Goal: Navigation & Orientation: Find specific page/section

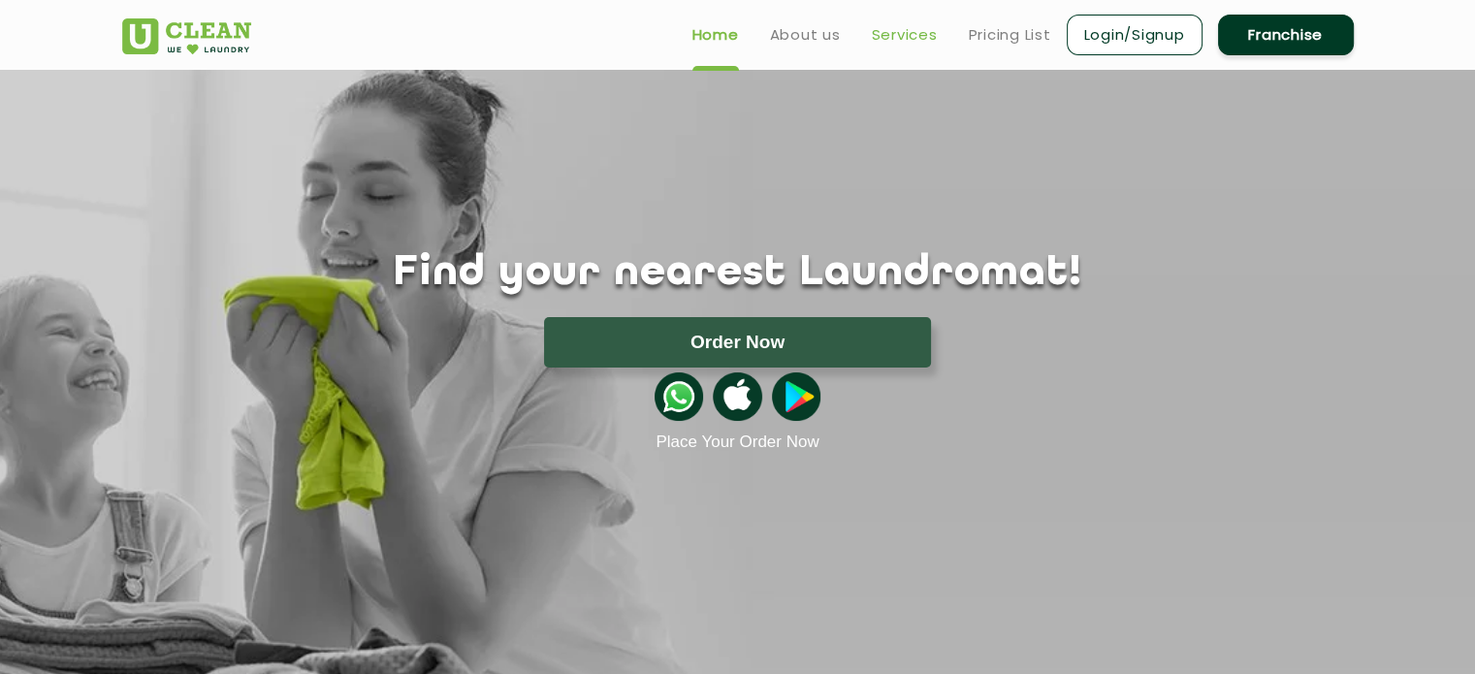
click at [898, 34] on link "Services" at bounding box center [905, 34] width 66 height 23
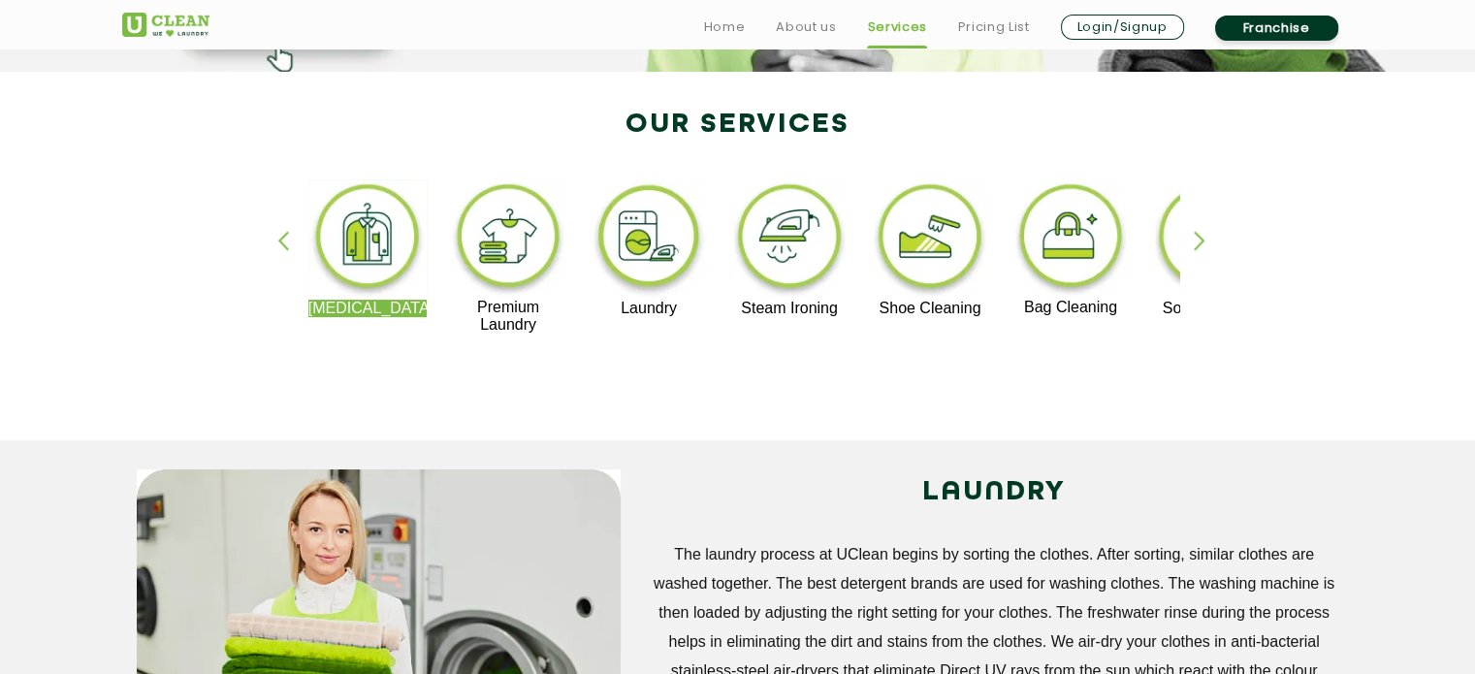
scroll to position [323, 0]
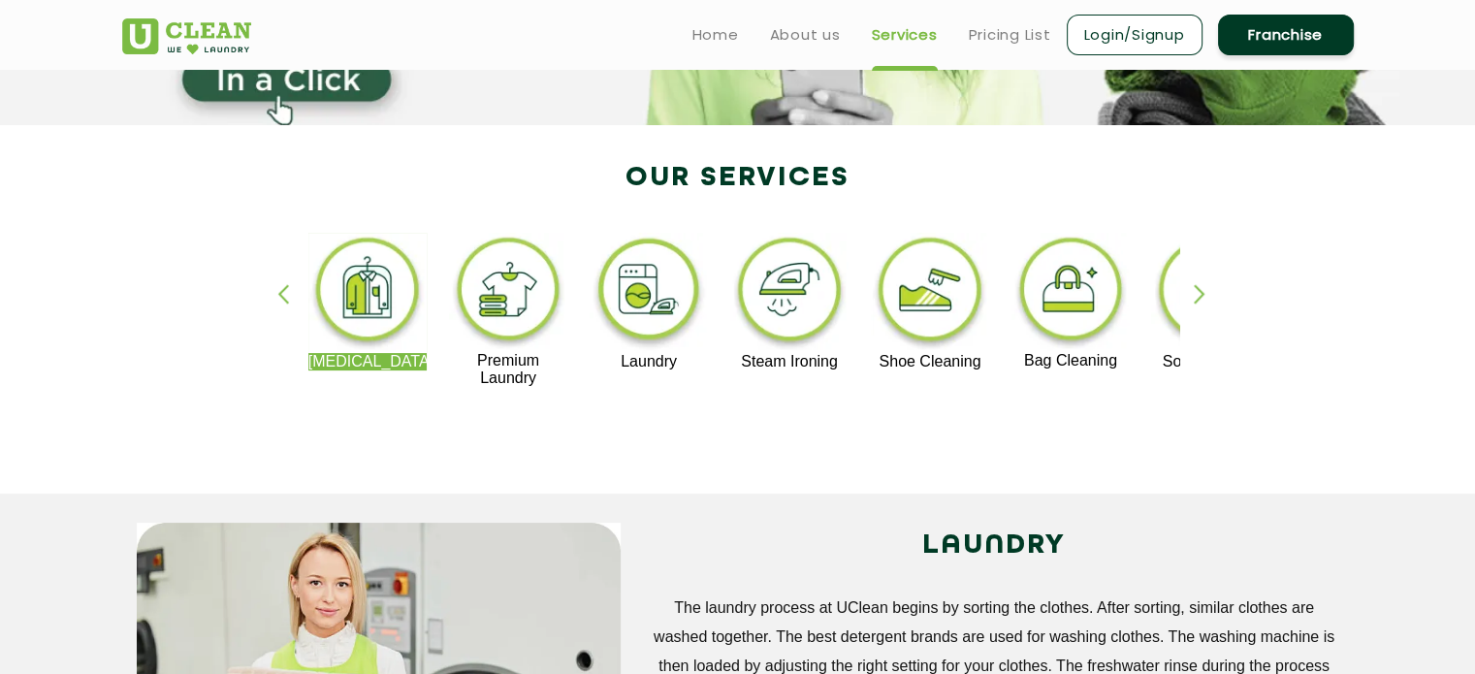
click at [357, 341] on img at bounding box center [367, 293] width 119 height 120
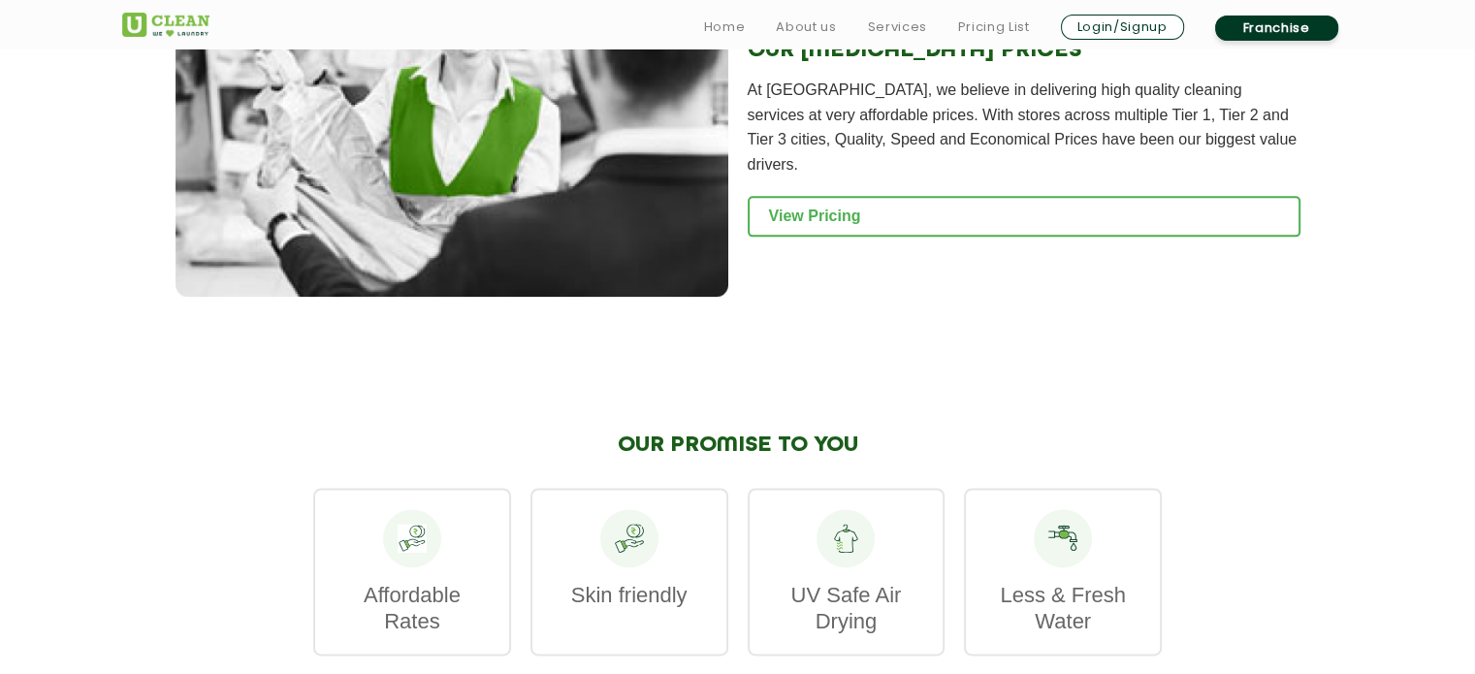
scroll to position [2606, 0]
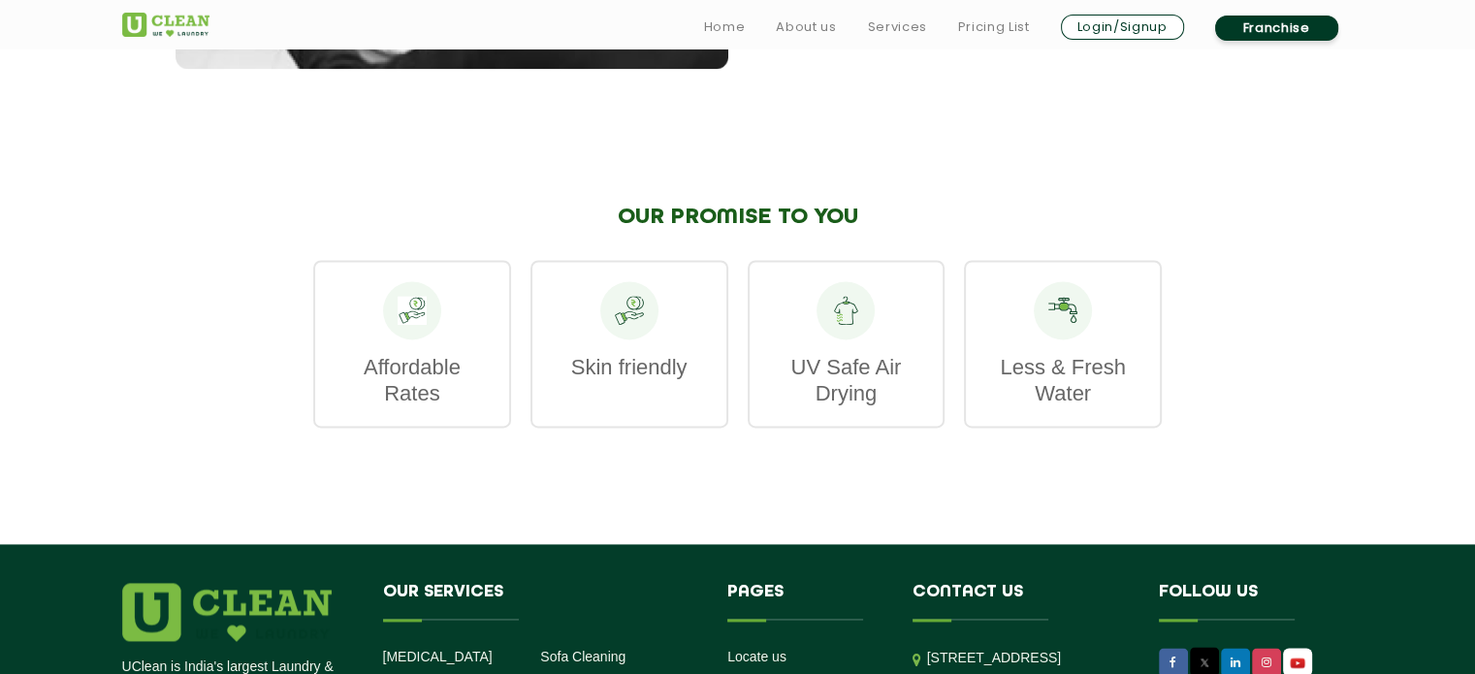
click at [851, 354] on p "UV Safe Air Drying" at bounding box center [846, 380] width 155 height 52
click at [1004, 354] on p "Less & Fresh Water" at bounding box center [1062, 380] width 155 height 52
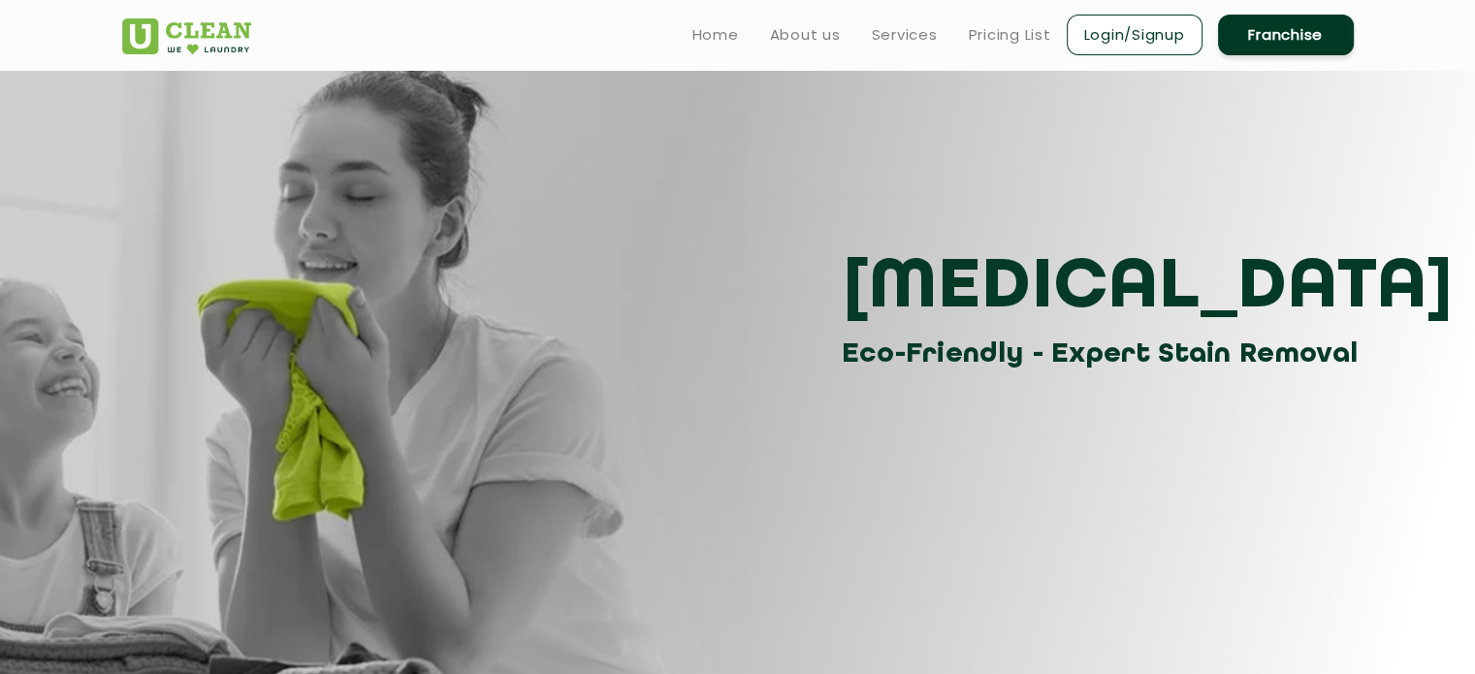
scroll to position [0, 0]
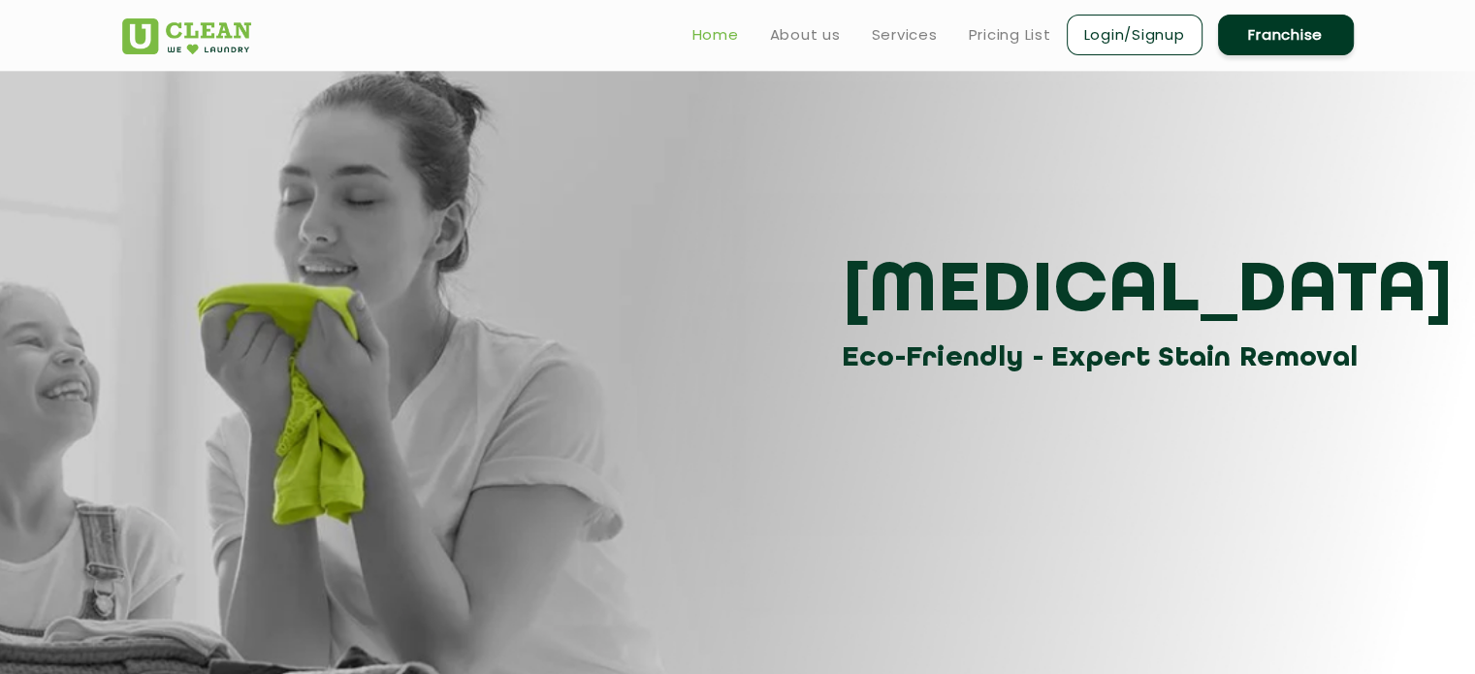
click at [708, 26] on link "Home" at bounding box center [715, 34] width 47 height 23
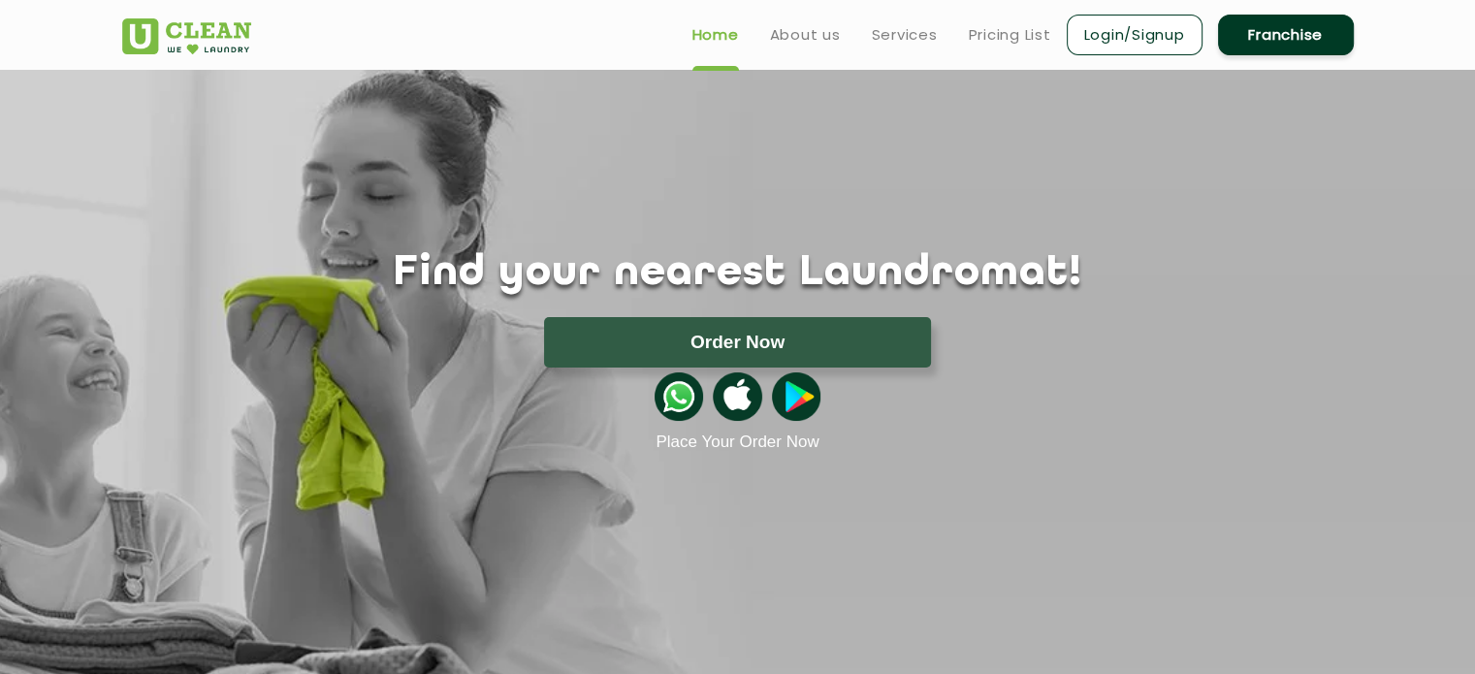
click at [735, 275] on h1 "Find your nearest Laundromat!" at bounding box center [738, 273] width 1261 height 48
click at [706, 280] on h1 "Find your nearest Laundromat!" at bounding box center [738, 273] width 1261 height 48
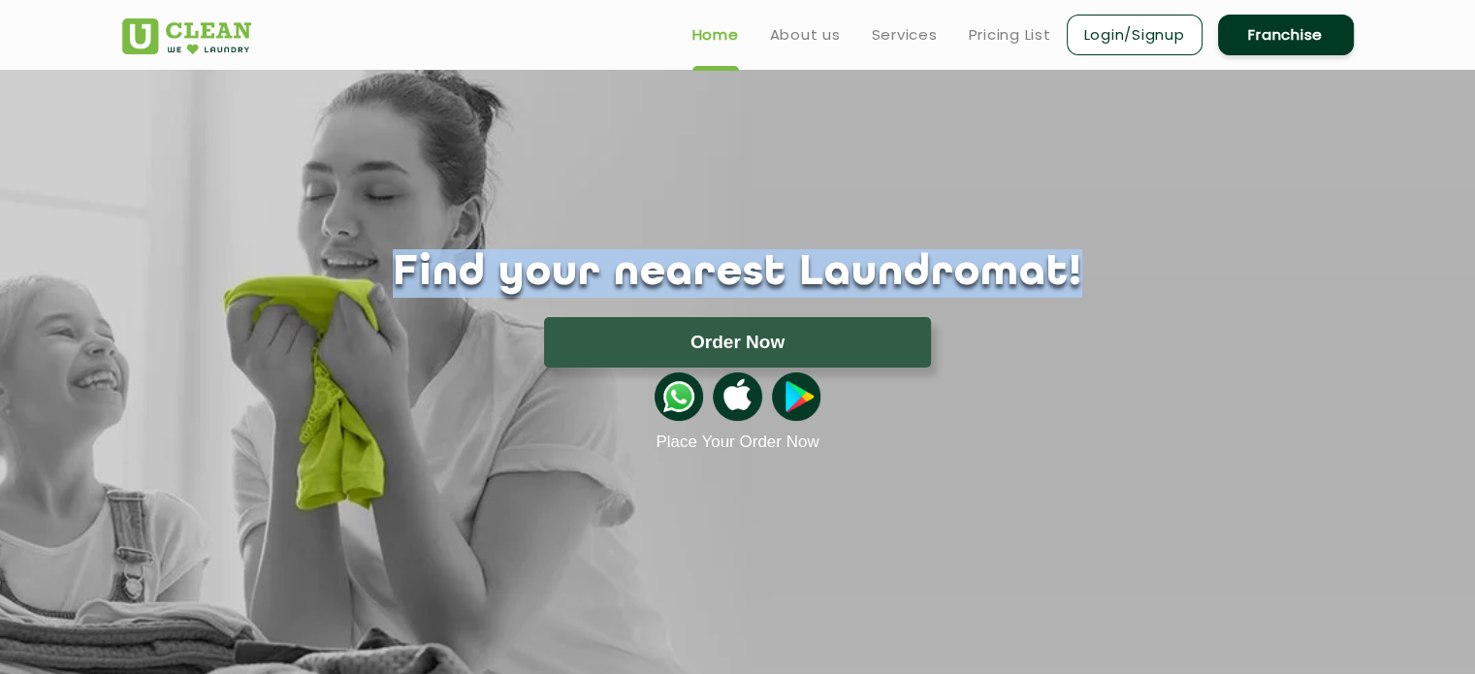
click at [706, 280] on h1 "Find your nearest Laundromat!" at bounding box center [738, 273] width 1261 height 48
click at [967, 212] on div "Find your nearest Laundromat! Please select the location Order Now Place Your O…" at bounding box center [738, 261] width 1261 height 382
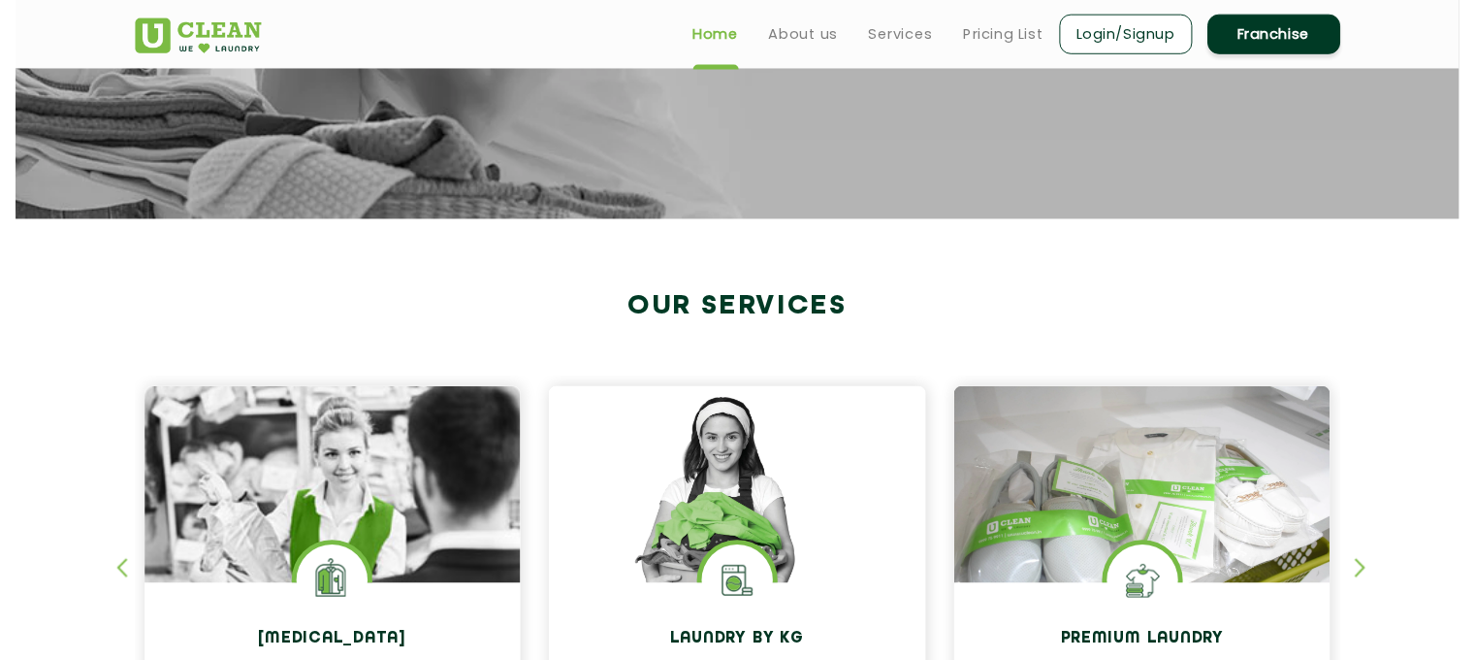
scroll to position [161, 0]
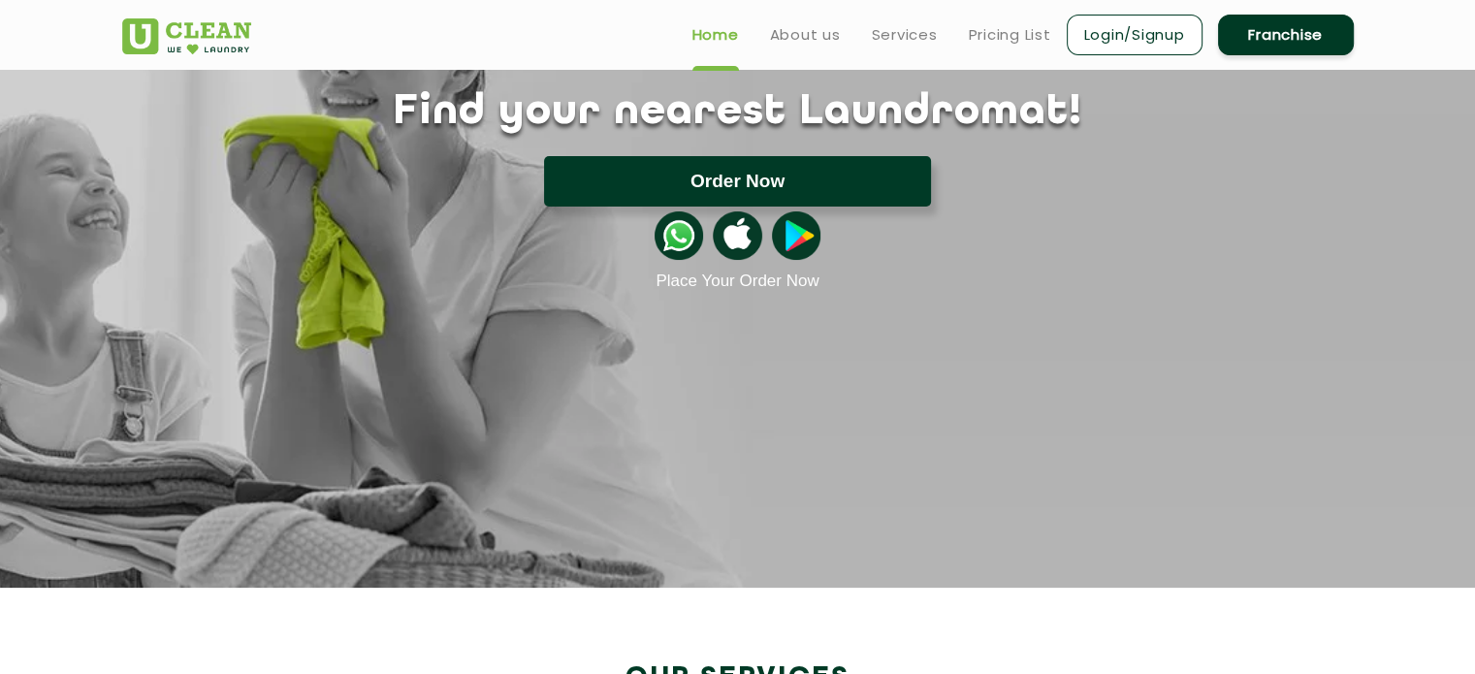
click at [743, 170] on button "Order Now" at bounding box center [737, 181] width 387 height 50
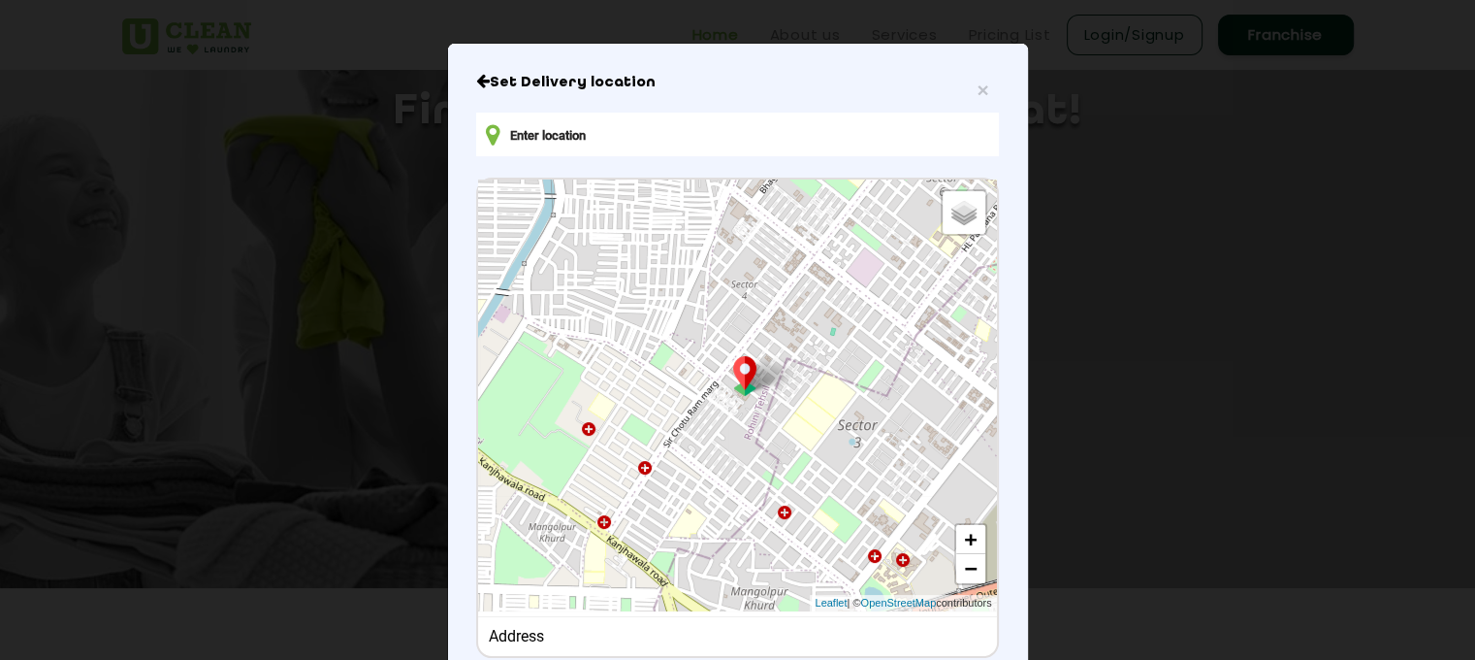
scroll to position [0, 0]
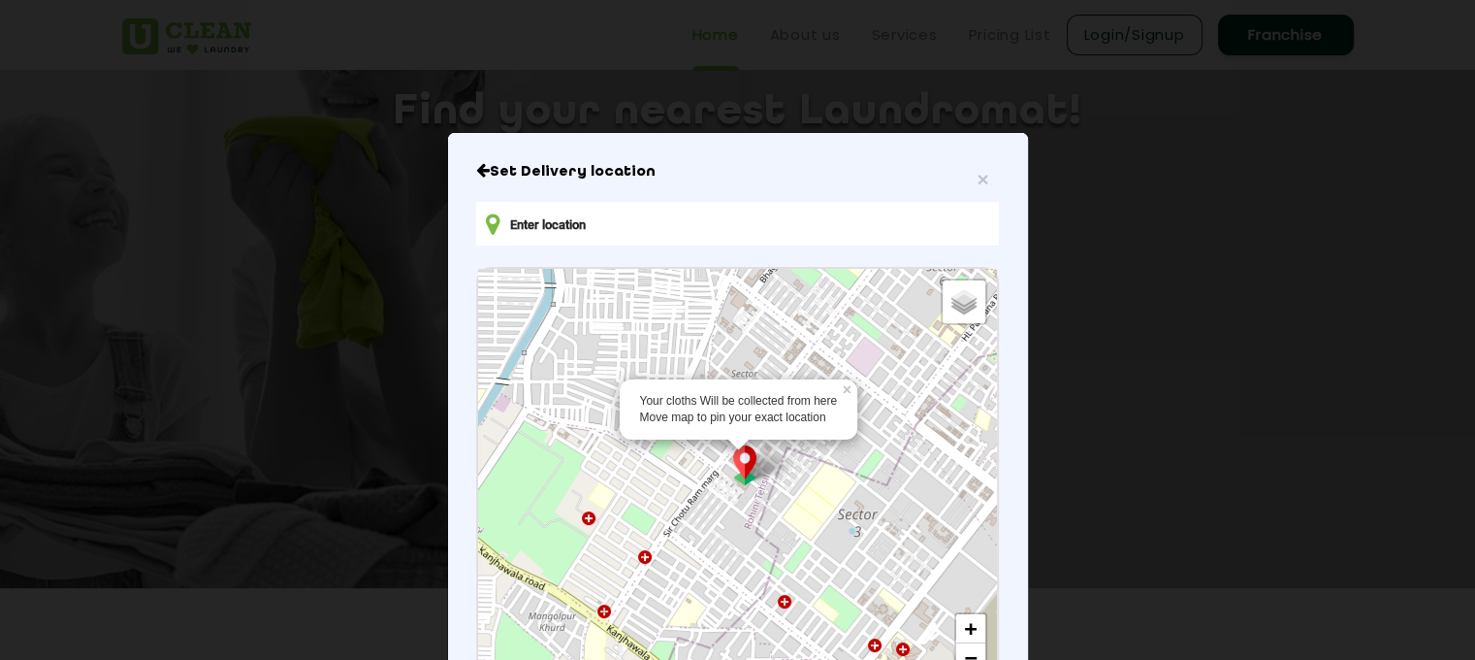
click at [640, 230] on input "text" at bounding box center [737, 224] width 522 height 44
click at [681, 228] on input "text" at bounding box center [737, 224] width 522 height 44
click at [686, 226] on input "text" at bounding box center [737, 224] width 522 height 44
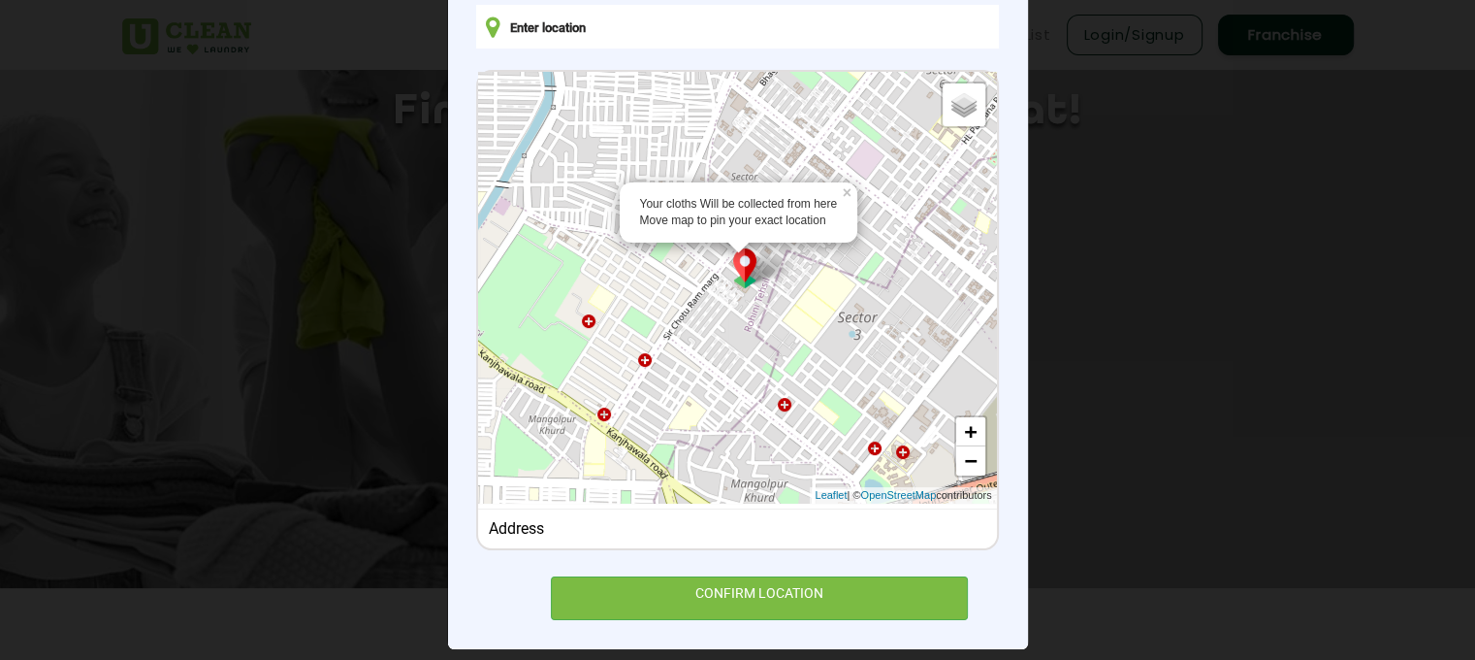
scroll to position [216, 0]
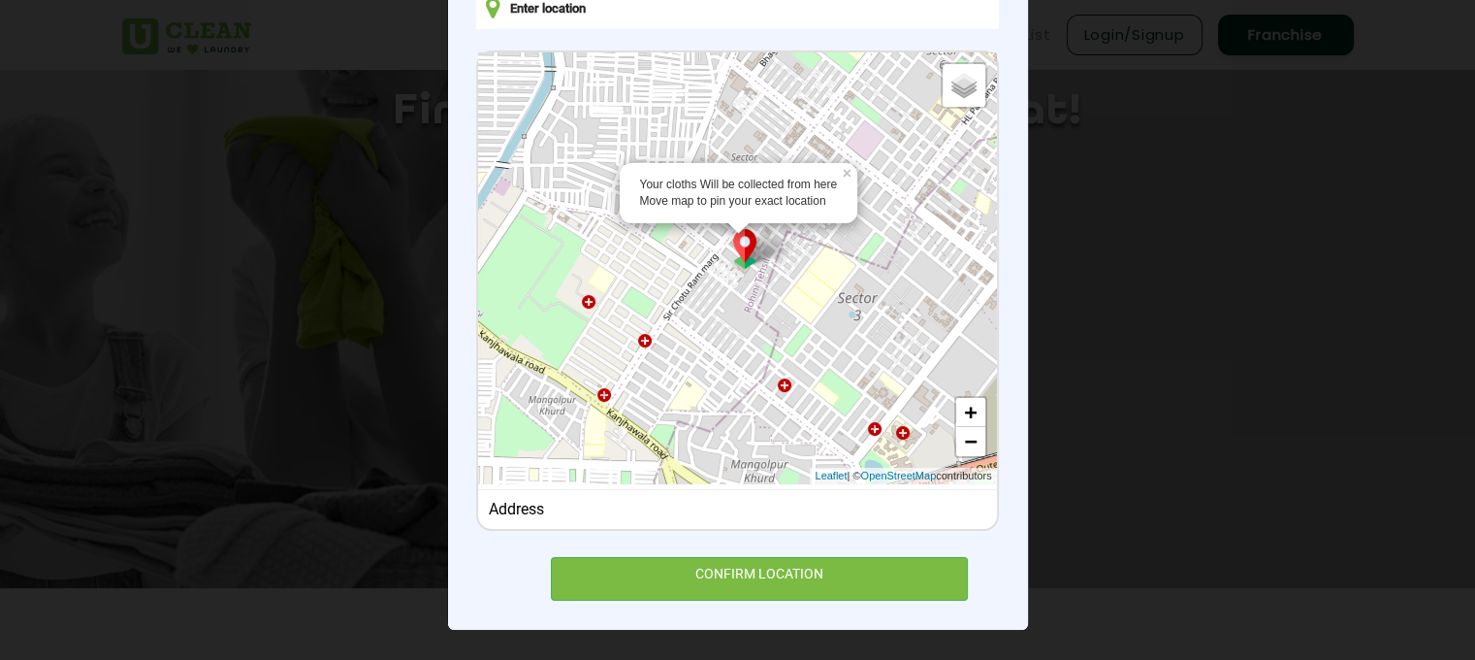
click at [601, 503] on div "Address" at bounding box center [738, 508] width 498 height 18
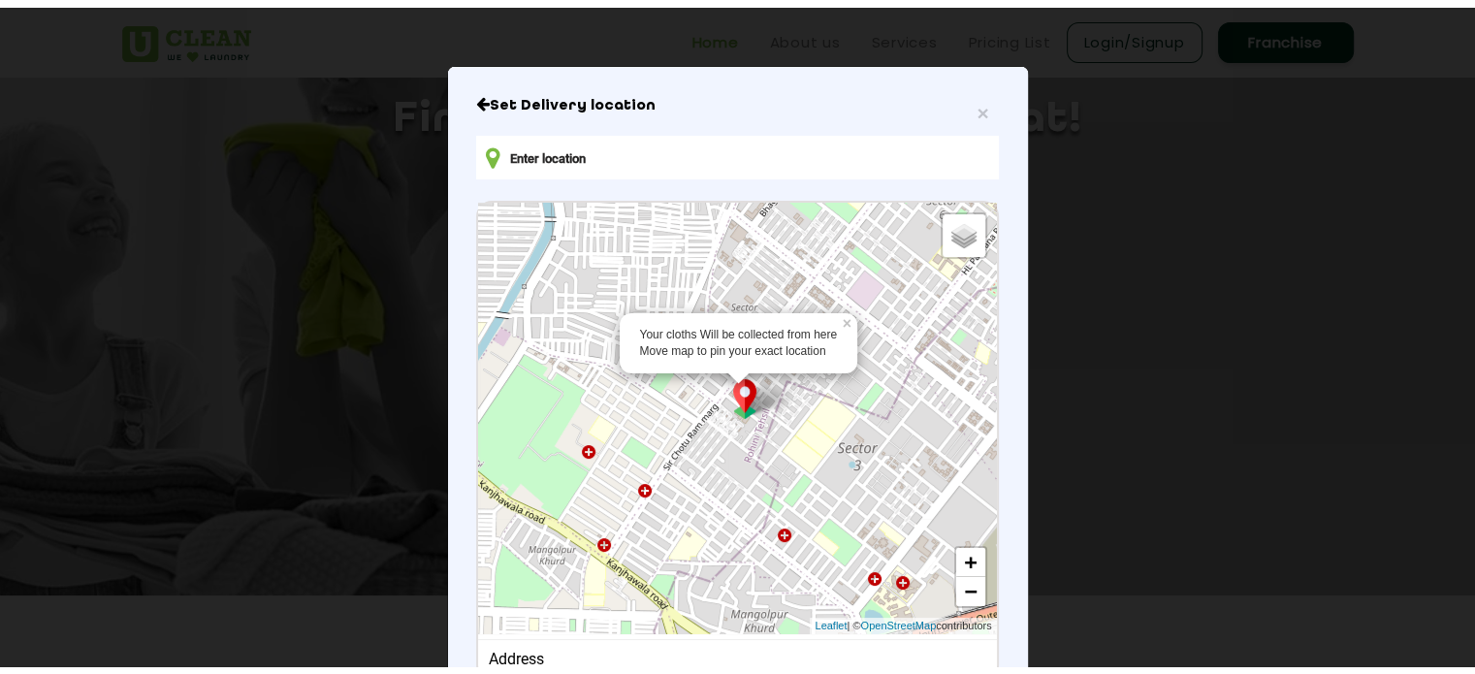
scroll to position [0, 0]
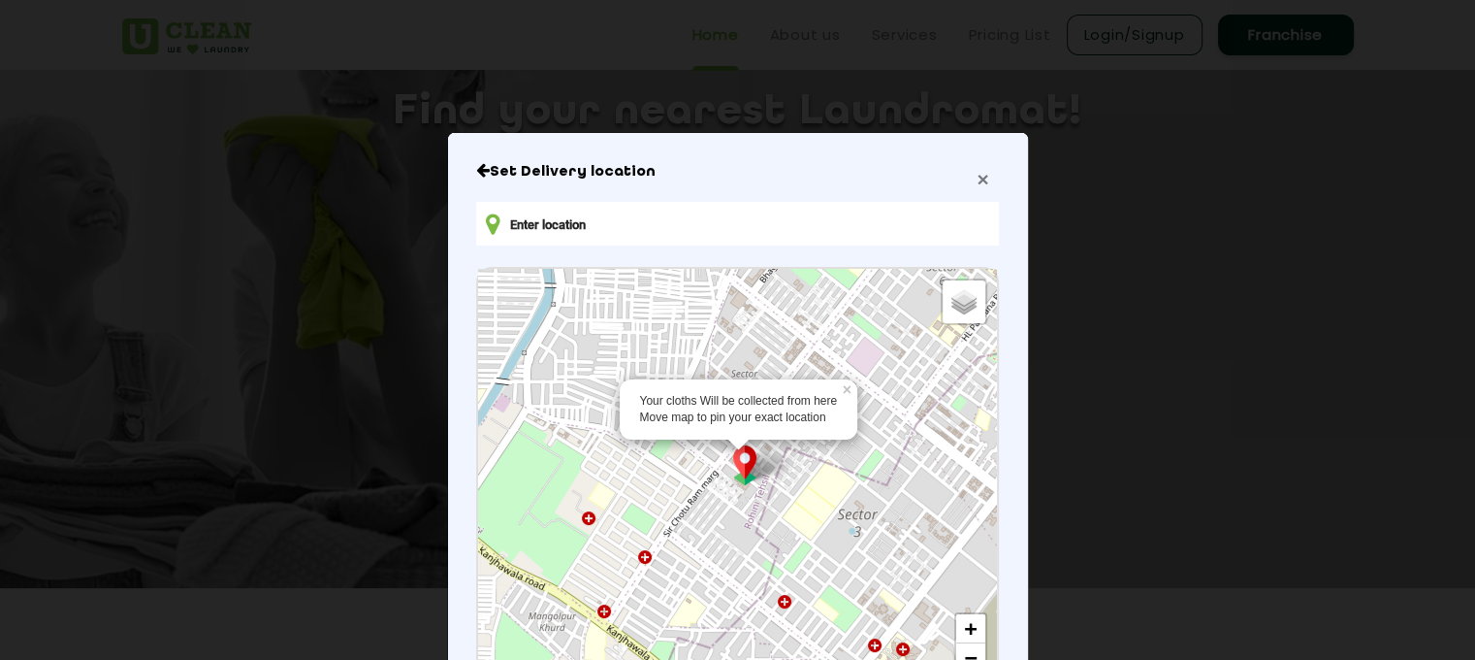
click at [977, 178] on span "×" at bounding box center [983, 179] width 12 height 22
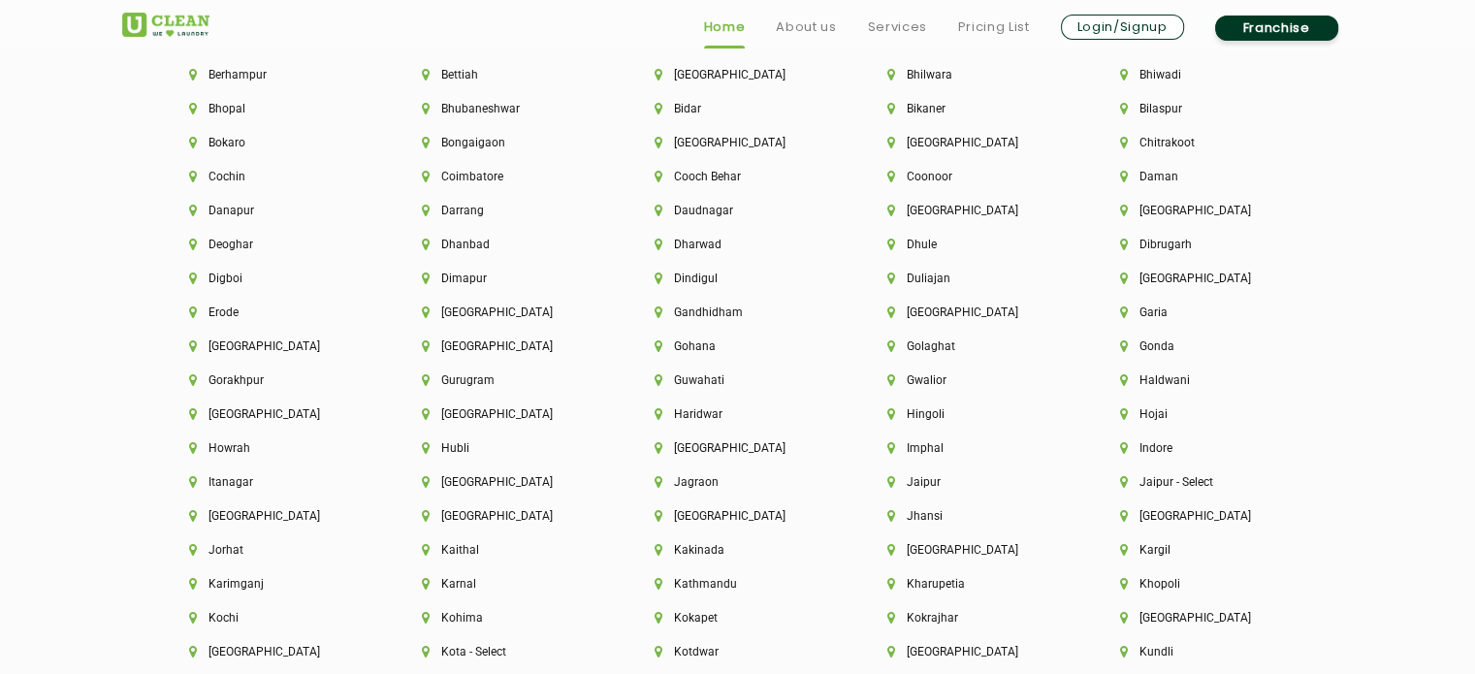
scroll to position [4525, 0]
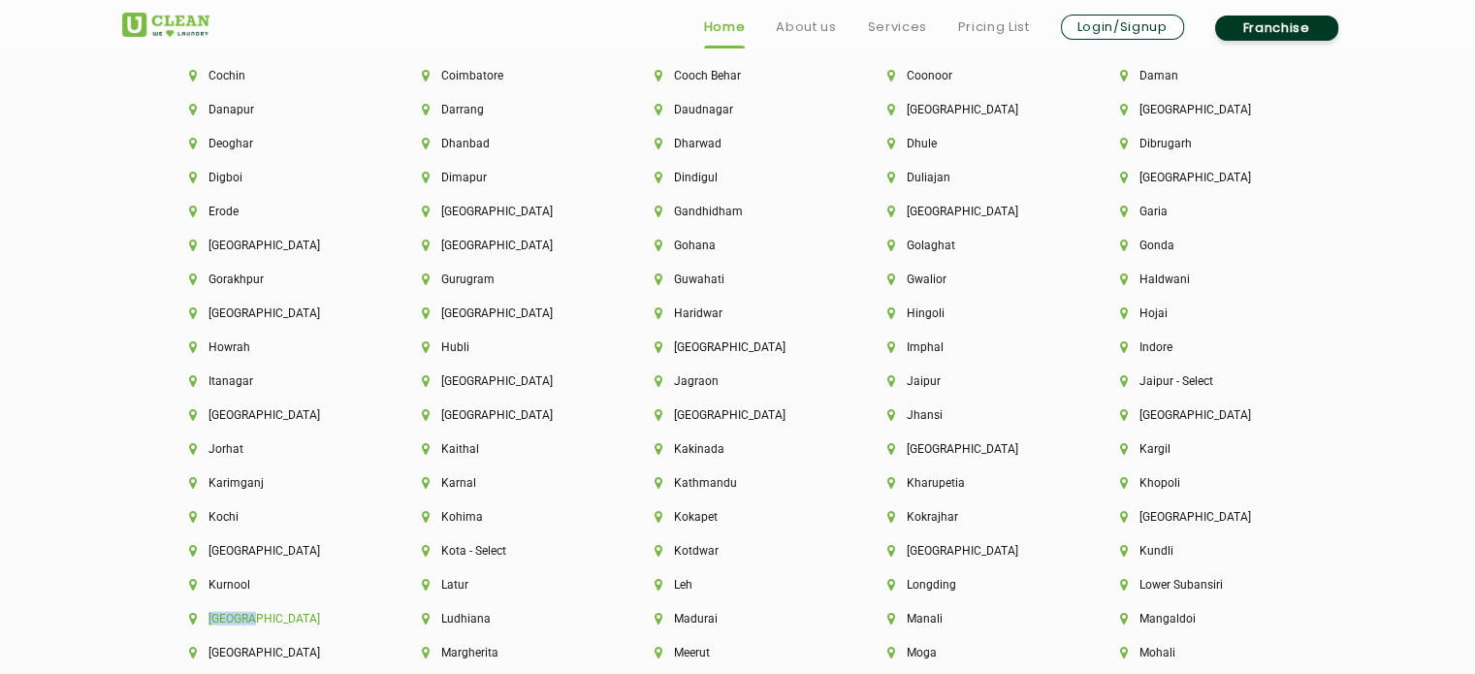
click at [233, 626] on li "[GEOGRAPHIC_DATA]" at bounding box center [272, 619] width 167 height 14
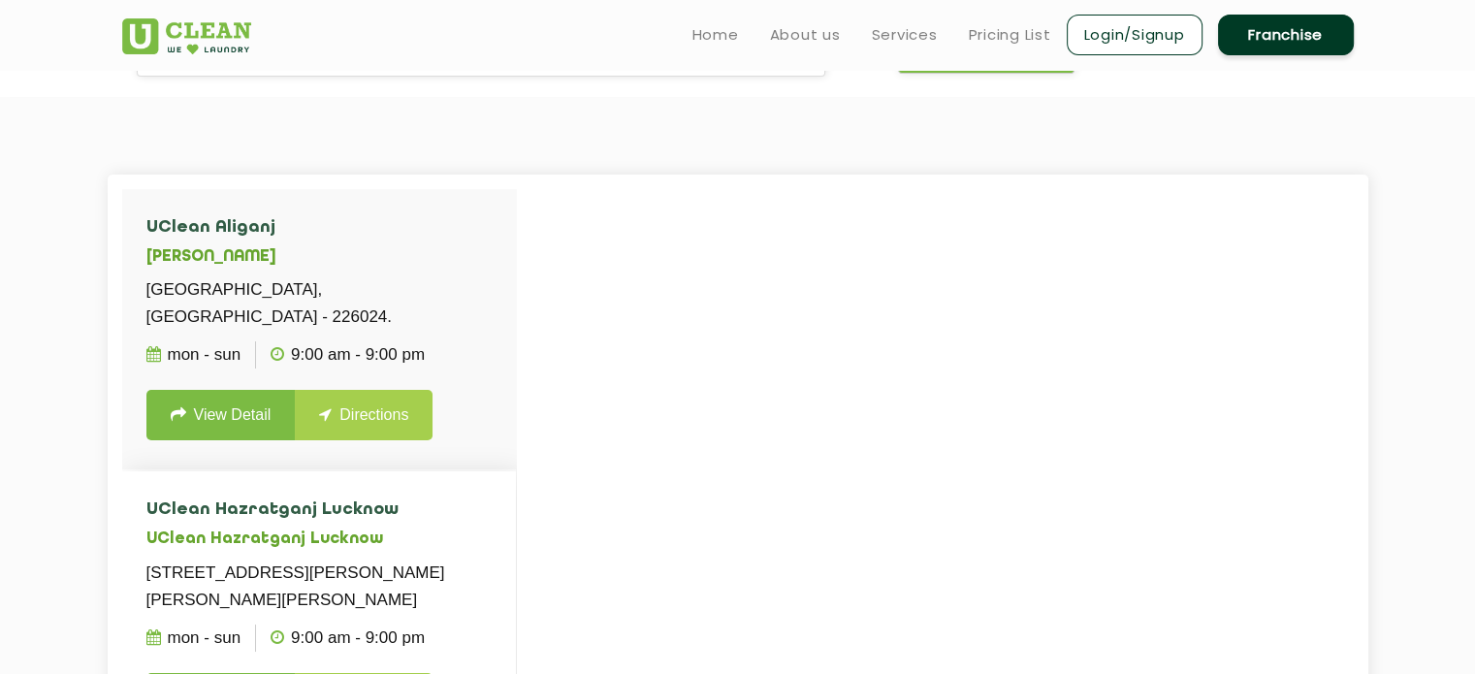
scroll to position [323, 0]
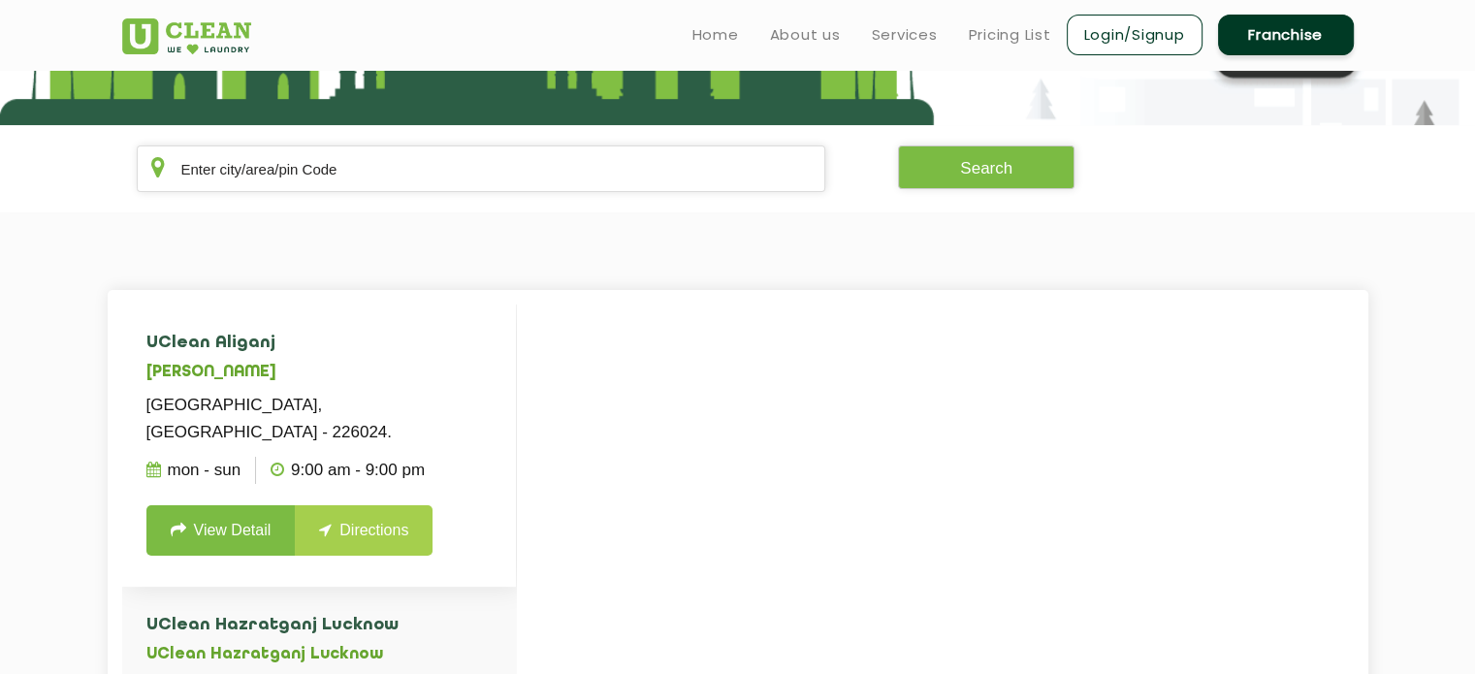
click at [202, 337] on h4 "UClean Aliganj" at bounding box center [318, 343] width 345 height 19
click at [213, 414] on p "C3, Sector N, Behind Sangam Hotel, Kursi Road, Aliganj, Lucknow - 226024." at bounding box center [318, 419] width 345 height 54
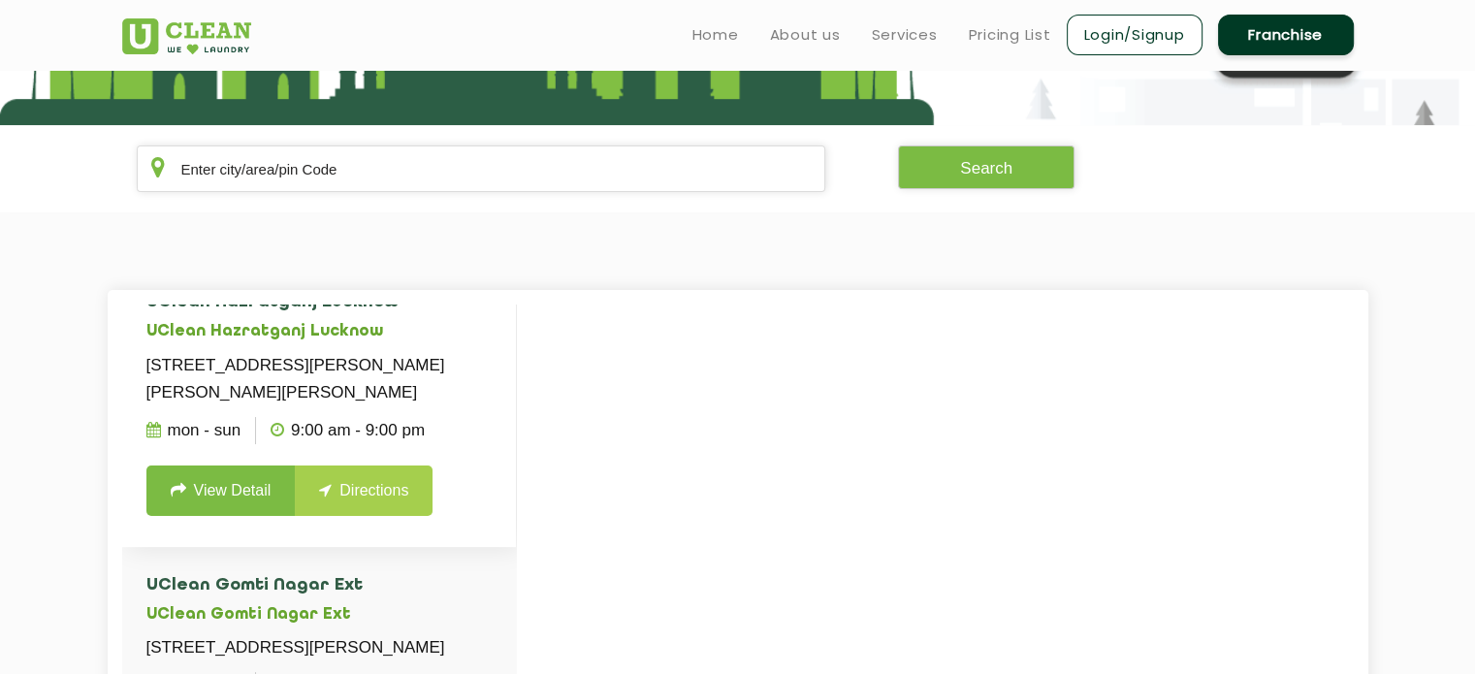
click at [203, 382] on p "Zone 1, Ram Teerath, Mahatma Gandhi Marg, WAQF Dallan- 23 EX-ll, 55 Hazratganj,…" at bounding box center [318, 379] width 345 height 54
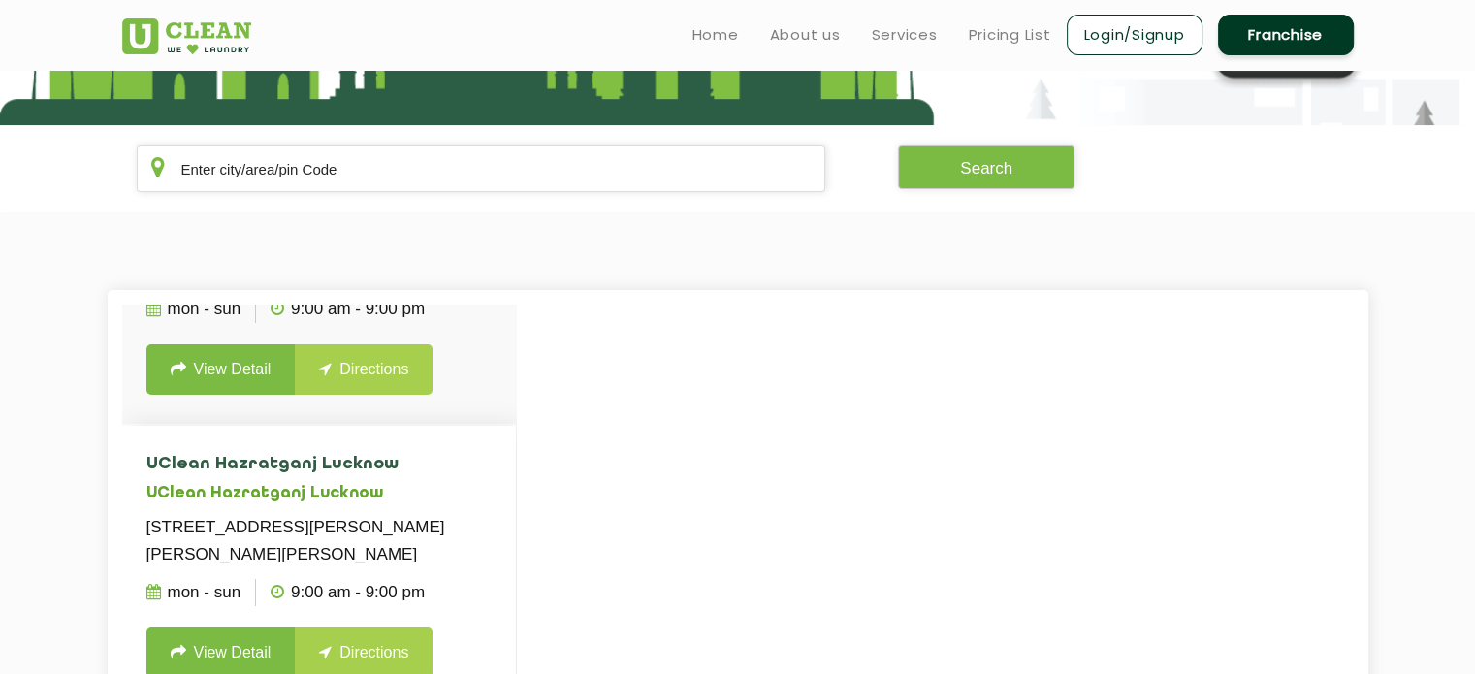
click at [202, 467] on h4 "UClean Hazratganj Lucknow" at bounding box center [318, 464] width 345 height 19
drag, startPoint x: 225, startPoint y: 510, endPoint x: 211, endPoint y: 542, distance: 34.8
click at [224, 517] on li "UClean Hazratganj Lucknow UClean Hazratganj Lucknow Zone 1, Ram Teerath, Mahatm…" at bounding box center [319, 567] width 394 height 282
click at [211, 542] on p "Zone 1, Ram Teerath, Mahatma Gandhi Marg, WAQF Dallan- 23 EX-ll, 55 Hazratganj,…" at bounding box center [318, 541] width 345 height 54
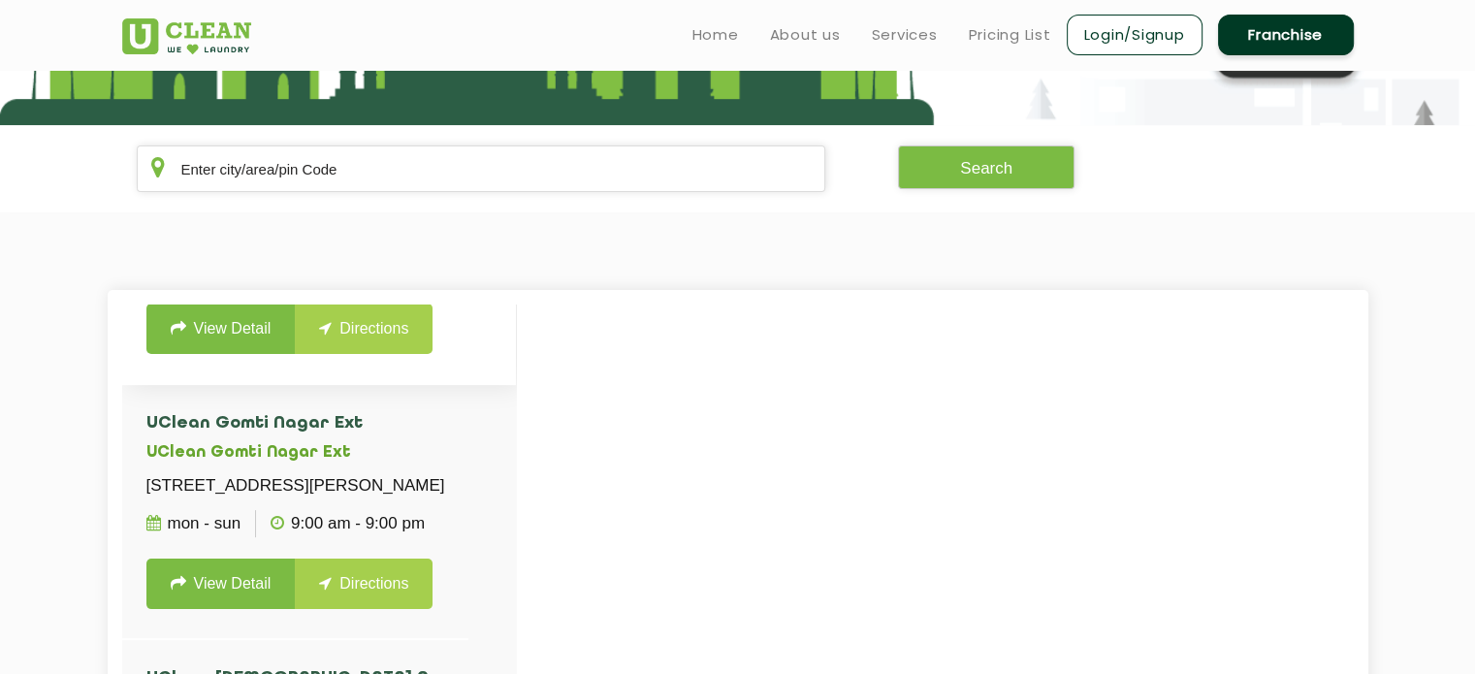
click at [230, 354] on link "View Detail" at bounding box center [220, 329] width 149 height 50
